Goal: Communication & Community: Answer question/provide support

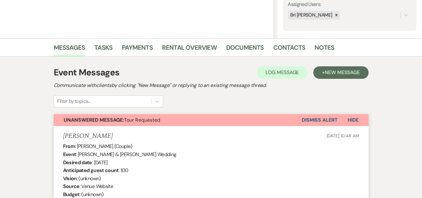
scroll to position [65, 0]
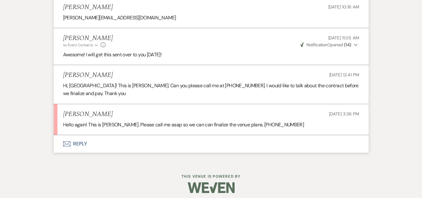
scroll to position [1681, 0]
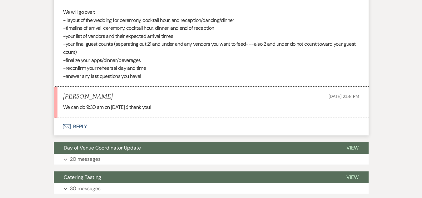
scroll to position [321, 0]
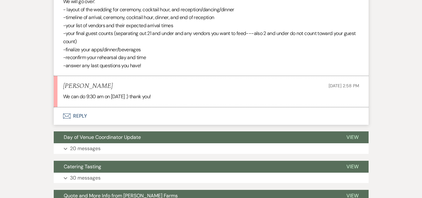
click at [73, 111] on button "Envelope Reply" at bounding box center [211, 115] width 315 height 17
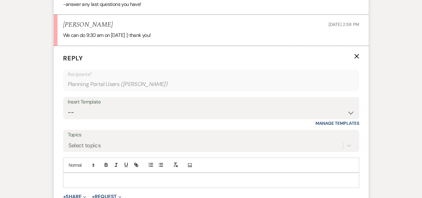
scroll to position [393, 0]
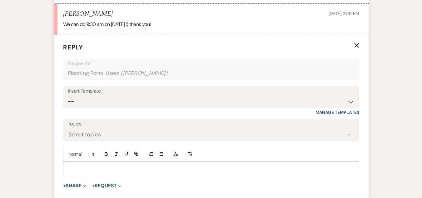
click at [127, 168] on p at bounding box center [211, 168] width 286 height 7
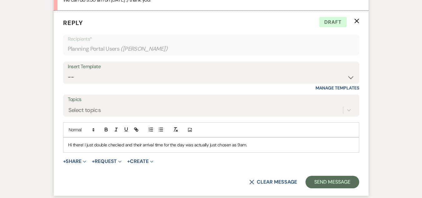
scroll to position [416, 0]
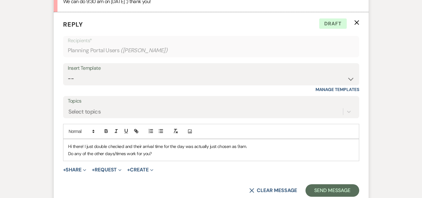
click at [247, 145] on p "Hi there! I just double checked and their arrival time for the day was actually…" at bounding box center [211, 146] width 286 height 7
click at [83, 145] on p "Hi there! I just double checked and their arrival time for the day was actually…" at bounding box center [211, 146] width 286 height 7
click at [165, 155] on p "Do any of the other days/times work for you?" at bounding box center [211, 153] width 286 height 7
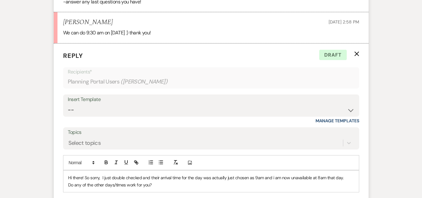
scroll to position [450, 0]
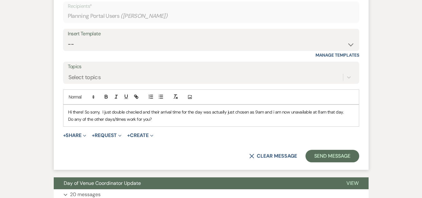
click at [100, 113] on p "Hi there! So sorry, I just double checked and their arrival time for the day wa…" at bounding box center [211, 111] width 286 height 7
click at [277, 112] on p "Hi there! So sorry :( I just double checked and their arrival time for the day …" at bounding box center [211, 111] width 286 height 7
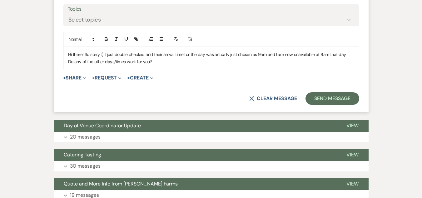
scroll to position [506, 0]
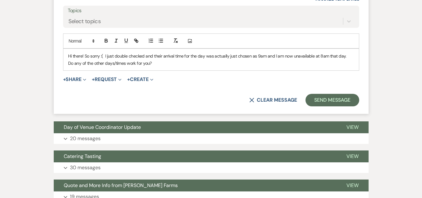
click at [102, 55] on p "Hi there! So sorry :( I just double checked and their arrival time for the day …" at bounding box center [211, 55] width 286 height 7
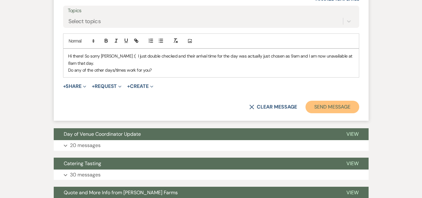
click at [342, 104] on button "Send Message" at bounding box center [331, 106] width 53 height 12
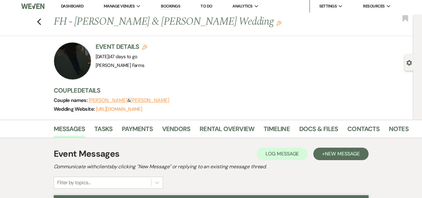
scroll to position [0, 0]
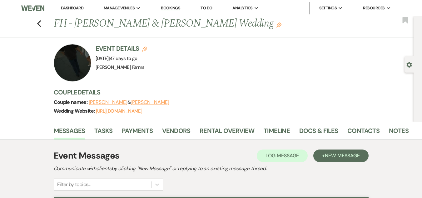
click at [79, 10] on link "Dashboard" at bounding box center [72, 7] width 22 height 5
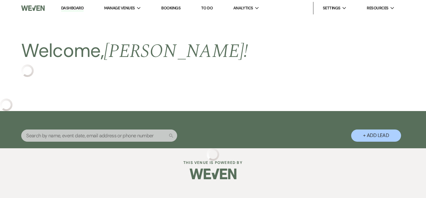
click at [79, 10] on link "Dashboard" at bounding box center [72, 8] width 22 height 6
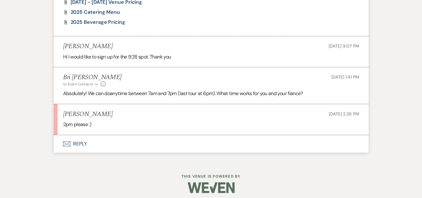
scroll to position [630, 0]
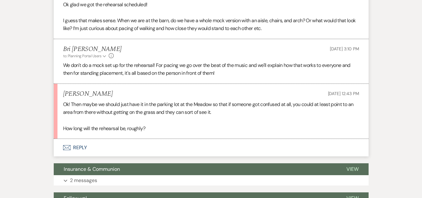
scroll to position [821, 0]
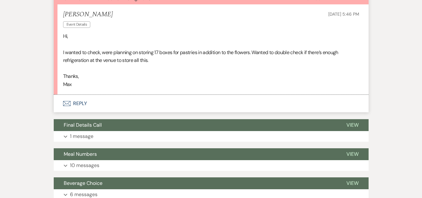
scroll to position [190, 0]
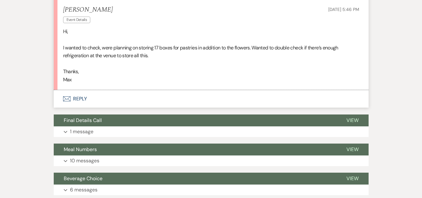
click at [82, 95] on button "Envelope Reply" at bounding box center [211, 98] width 315 height 17
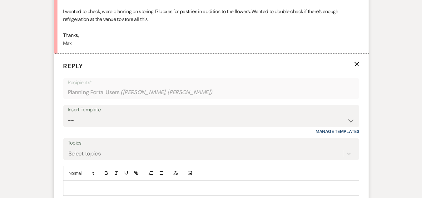
scroll to position [231, 0]
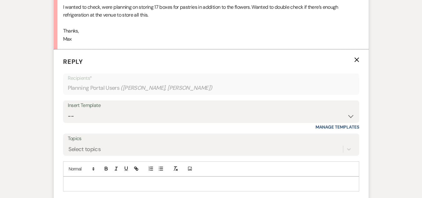
click at [118, 180] on p at bounding box center [211, 183] width 286 height 7
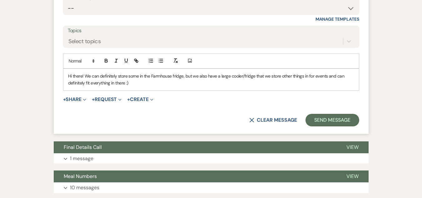
scroll to position [340, 0]
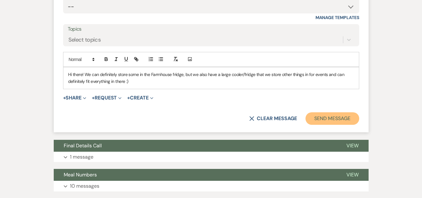
click at [313, 116] on button "Send Message" at bounding box center [331, 118] width 53 height 12
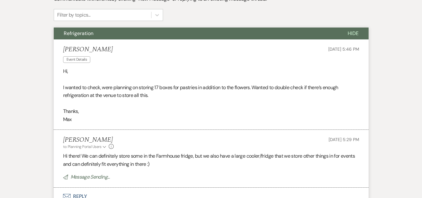
scroll to position [145, 0]
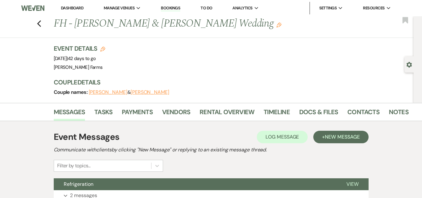
click at [66, 10] on link "Dashboard" at bounding box center [72, 7] width 22 height 5
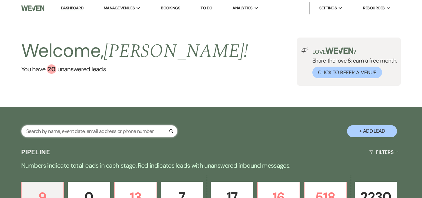
click at [75, 132] on input "text" at bounding box center [99, 131] width 156 height 12
type input "[PERSON_NAME]"
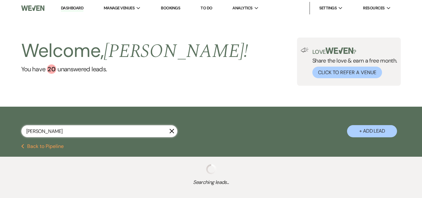
select select "8"
select select "5"
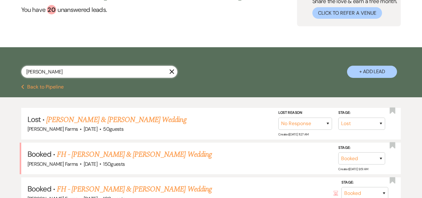
scroll to position [63, 0]
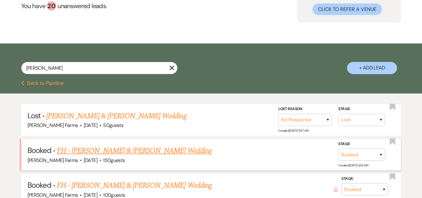
click at [168, 156] on div "[PERSON_NAME] Farms · [DATE] · 150 guests" at bounding box center [210, 160] width 367 height 8
click at [168, 153] on link "FH - [PERSON_NAME] & [PERSON_NAME] Wedding" at bounding box center [134, 150] width 155 height 11
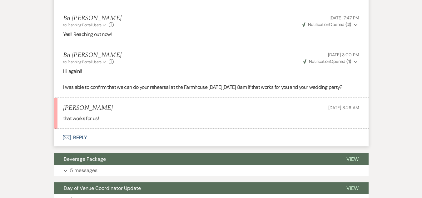
scroll to position [460, 0]
